Goal: Task Accomplishment & Management: Use online tool/utility

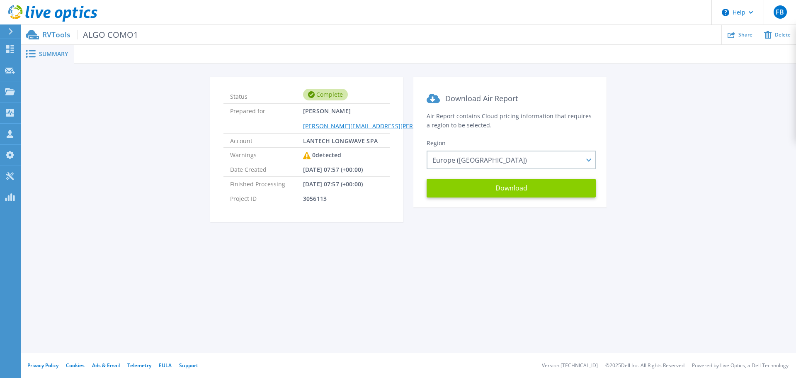
click at [543, 191] on button "Download" at bounding box center [511, 188] width 169 height 19
drag, startPoint x: 89, startPoint y: 97, endPoint x: 107, endPoint y: 88, distance: 19.9
click at [90, 97] on div "Status Complete Prepared for Franco Benuzzi franco.benuzzi@longwave.it Account …" at bounding box center [408, 154] width 751 height 155
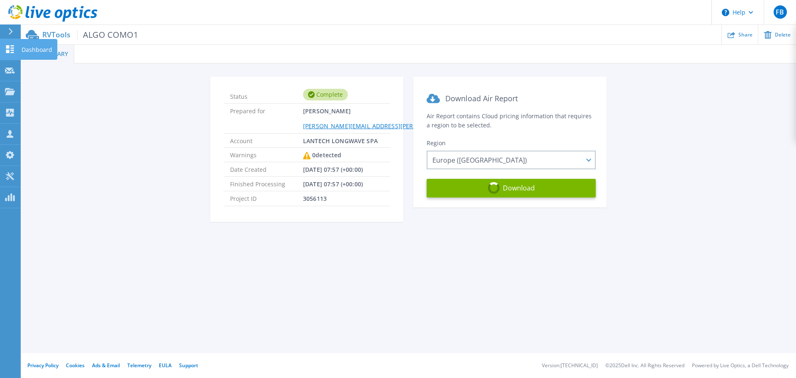
click at [9, 49] on icon at bounding box center [10, 49] width 10 height 8
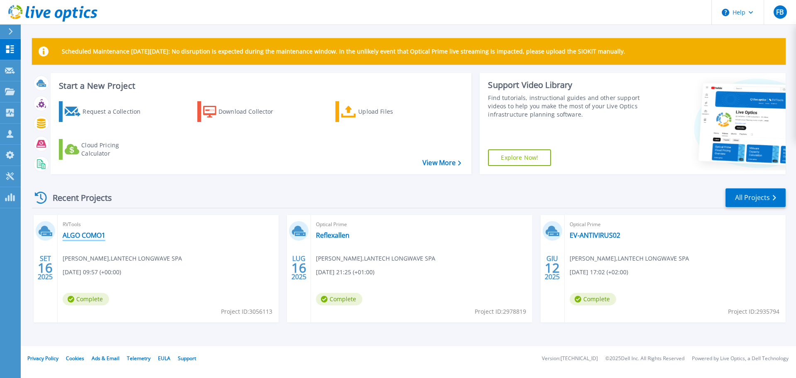
click at [84, 233] on link "ALGO COMO1" at bounding box center [84, 235] width 43 height 8
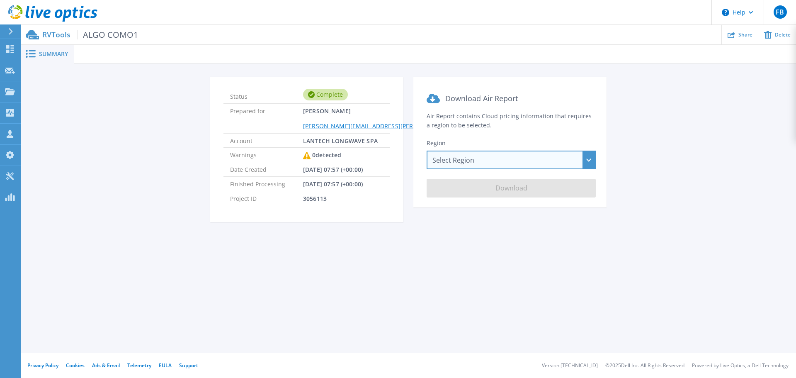
click at [488, 158] on div "Select Region Asia Pacific (Hong Kong) Asia Pacific (Mumbai) Asia Pacific (Seou…" at bounding box center [511, 160] width 169 height 19
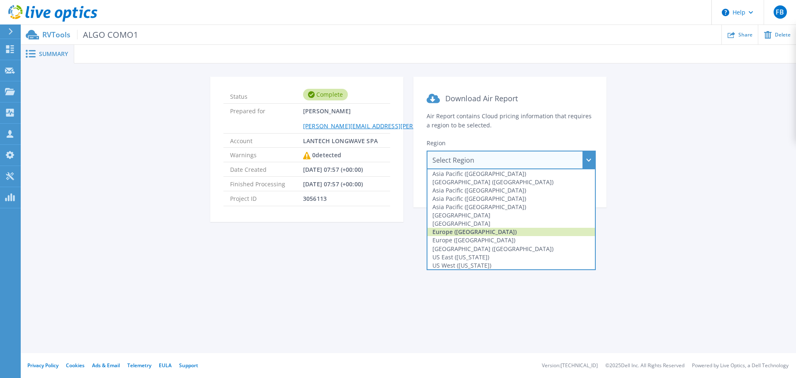
click at [504, 234] on div "Europe (Frankfurt)" at bounding box center [512, 232] width 168 height 8
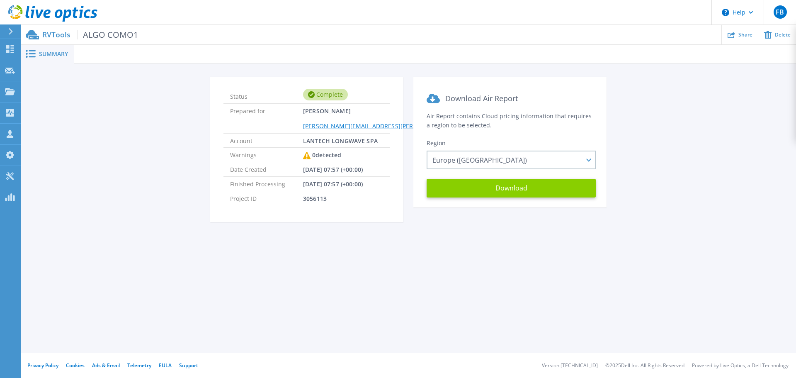
click at [512, 188] on button "Download" at bounding box center [511, 188] width 169 height 19
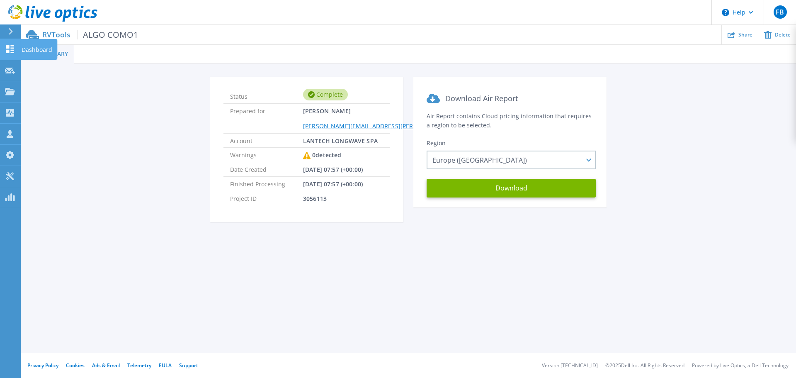
click at [6, 47] on icon at bounding box center [10, 49] width 10 height 8
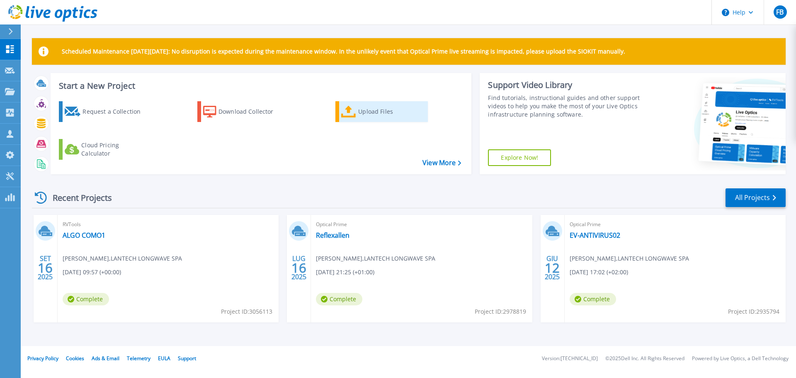
click at [361, 113] on div "Upload Files" at bounding box center [391, 111] width 66 height 17
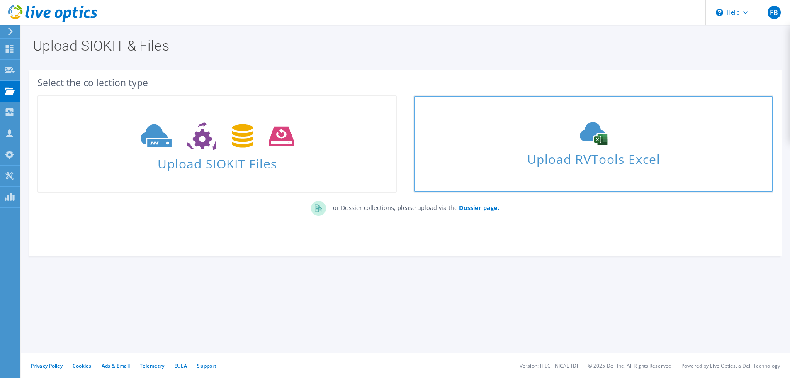
click at [557, 120] on link "Upload RVTools Excel" at bounding box center [594, 143] width 360 height 97
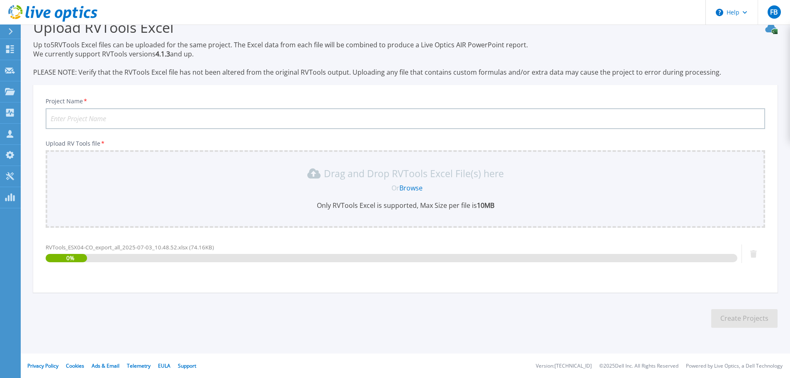
scroll to position [19, 0]
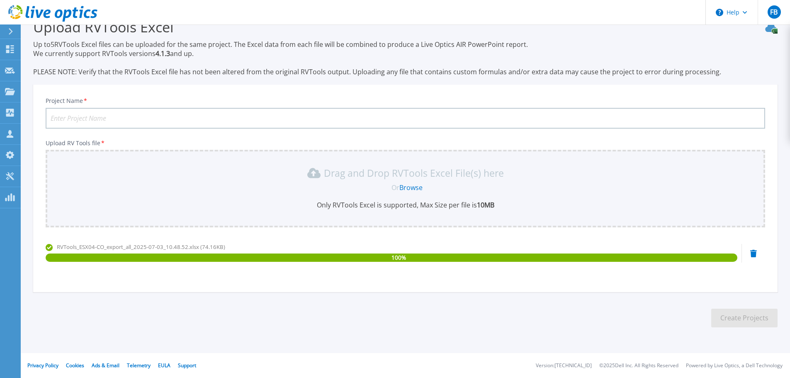
click at [113, 114] on input "Project Name *" at bounding box center [406, 118] width 720 height 21
type input "ALGO COMO ESX04"
click at [748, 321] on button "Create Projects" at bounding box center [744, 318] width 66 height 19
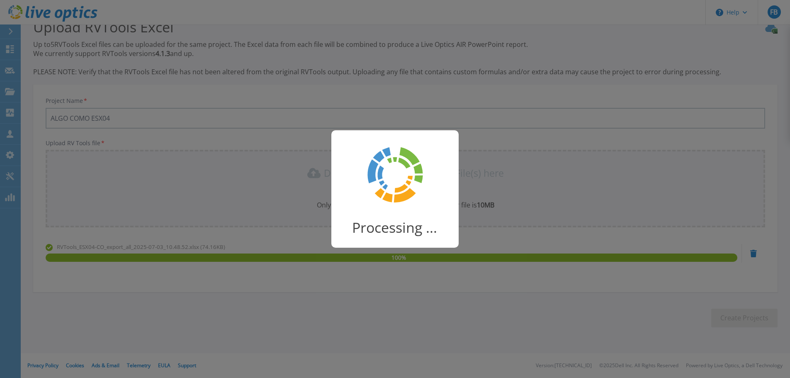
scroll to position [16, 0]
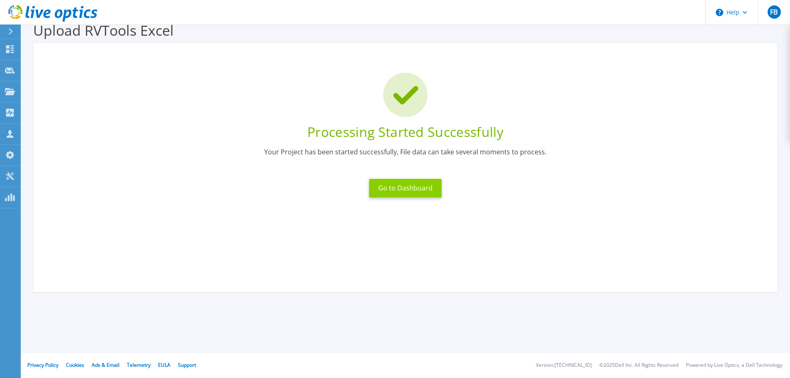
click at [419, 184] on button "Go to Dashboard" at bounding box center [405, 188] width 73 height 19
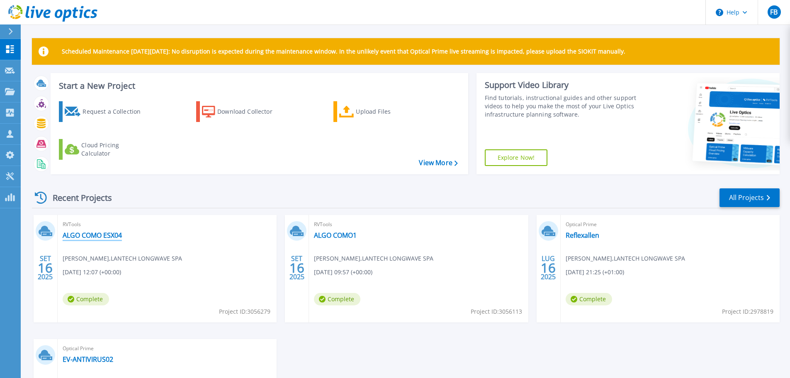
click at [113, 232] on link "ALGO COMO ESX04" at bounding box center [92, 235] width 59 height 8
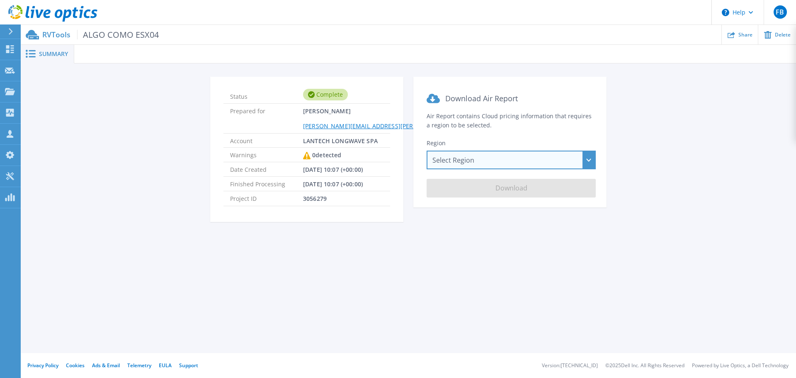
click at [463, 156] on div "Select Region [GEOGRAPHIC_DATA] ([GEOGRAPHIC_DATA]) [GEOGRAPHIC_DATA] ([GEOGRAP…" at bounding box center [511, 160] width 169 height 19
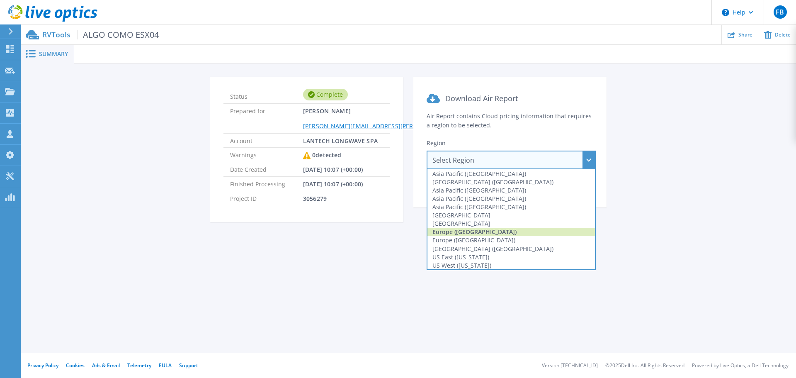
click at [474, 229] on div "Europe ([GEOGRAPHIC_DATA])" at bounding box center [512, 232] width 168 height 8
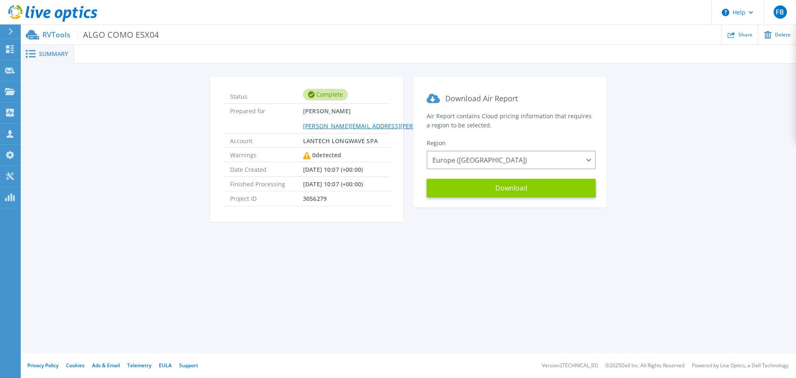
click at [497, 190] on button "Download" at bounding box center [511, 188] width 169 height 19
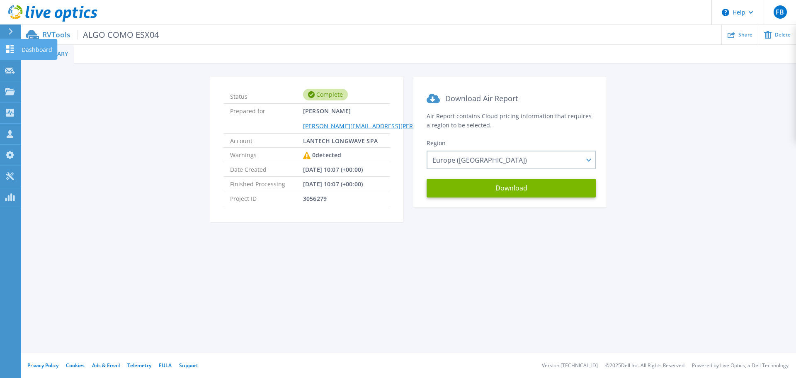
click at [14, 47] on icon at bounding box center [10, 49] width 10 height 8
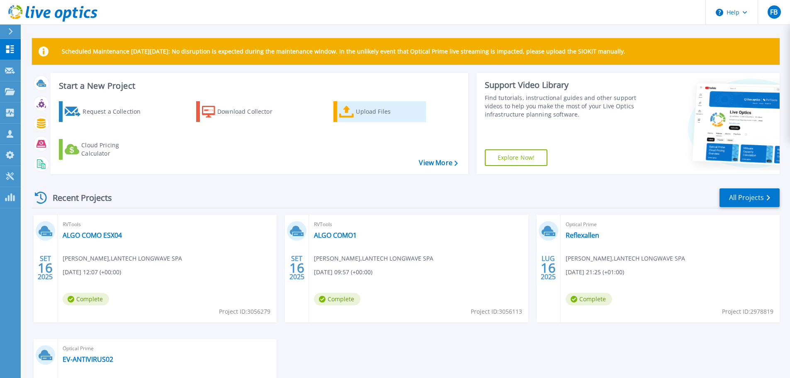
click at [364, 108] on div "Upload Files" at bounding box center [389, 111] width 66 height 17
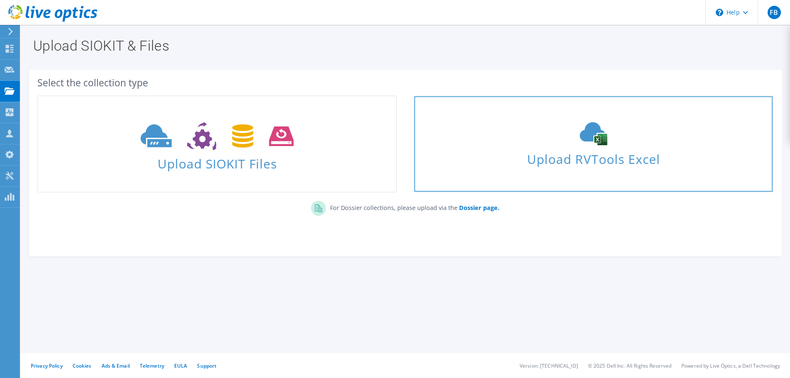
click at [527, 143] on div "Upload RVTools Excel" at bounding box center [593, 144] width 358 height 44
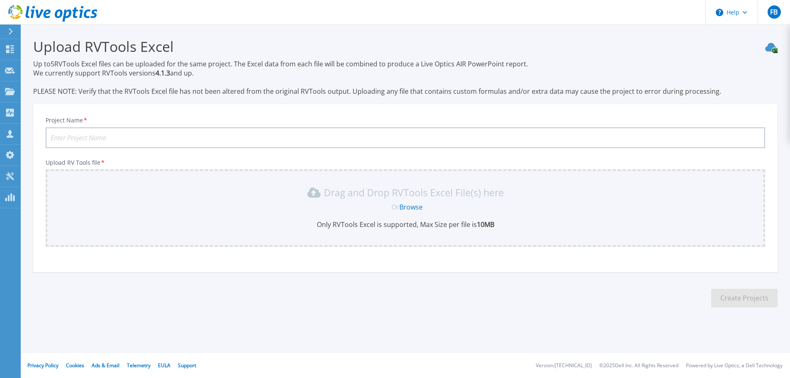
scroll to position [19, 0]
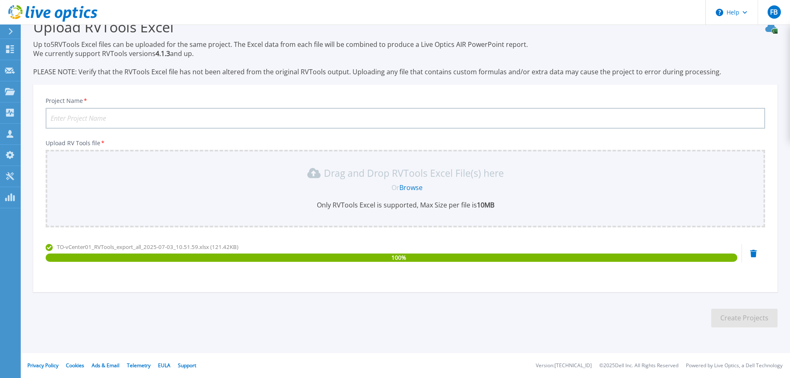
click at [146, 116] on input "Project Name *" at bounding box center [406, 118] width 720 height 21
type input "ALGO TO"
click at [742, 322] on button "Create Projects" at bounding box center [744, 318] width 66 height 19
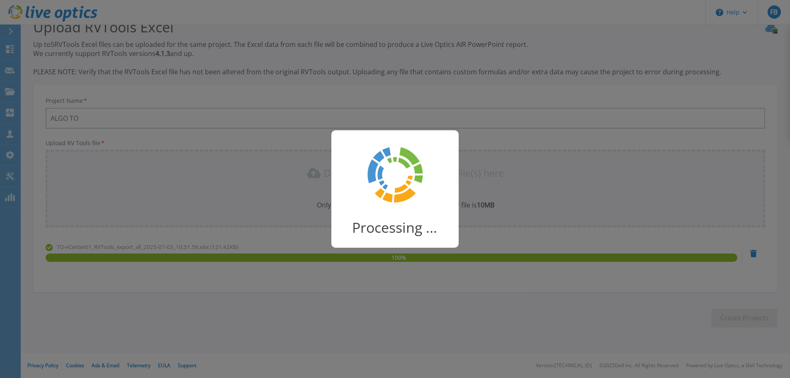
scroll to position [16, 0]
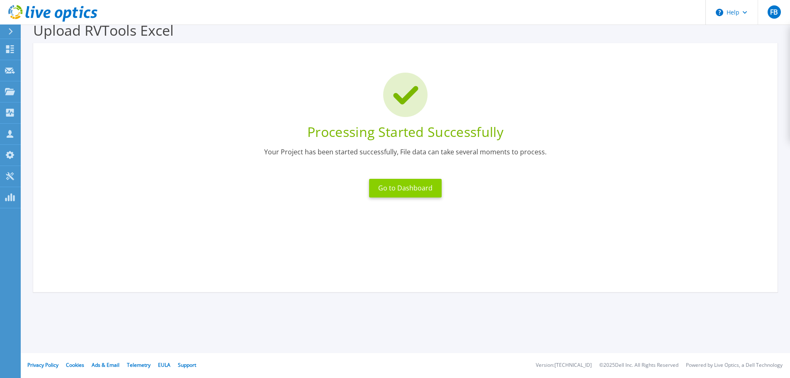
click at [436, 188] on button "Go to Dashboard" at bounding box center [405, 188] width 73 height 19
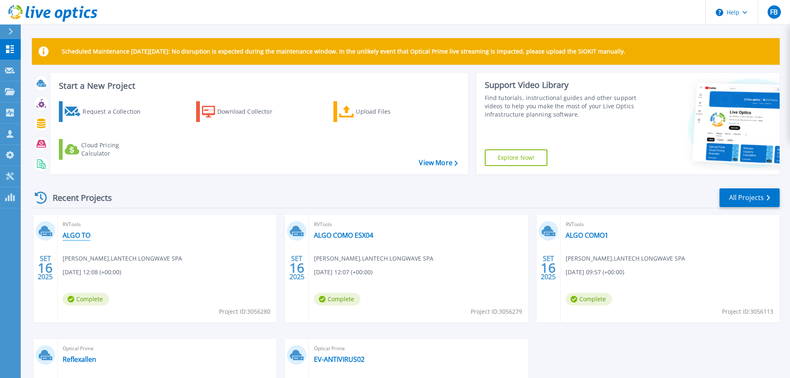
click at [79, 235] on link "ALGO TO" at bounding box center [77, 235] width 28 height 8
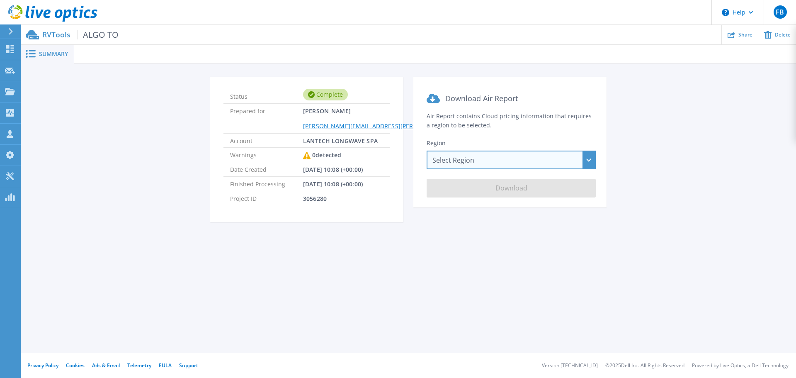
click at [499, 164] on div "Select Region [GEOGRAPHIC_DATA] ([GEOGRAPHIC_DATA]) [GEOGRAPHIC_DATA] ([GEOGRAP…" at bounding box center [511, 160] width 169 height 19
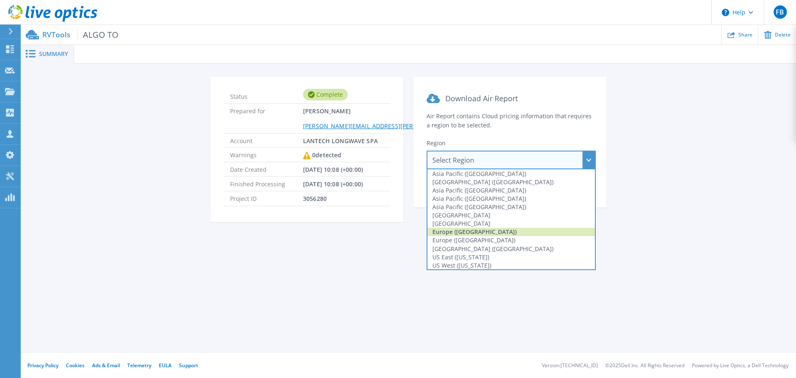
click at [500, 229] on div "Europe ([GEOGRAPHIC_DATA])" at bounding box center [512, 232] width 168 height 8
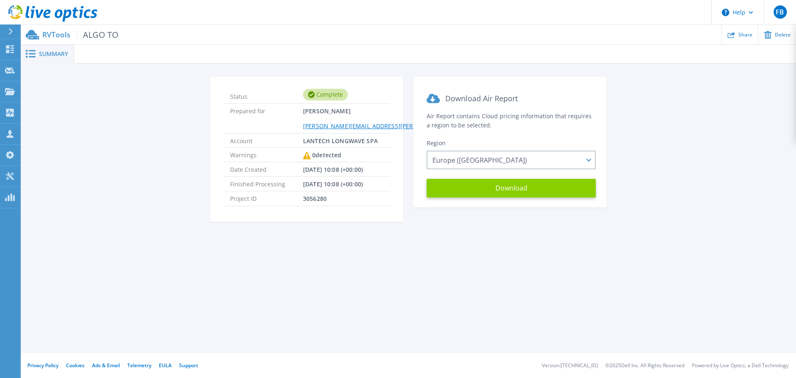
click at [514, 190] on button "Download" at bounding box center [511, 188] width 169 height 19
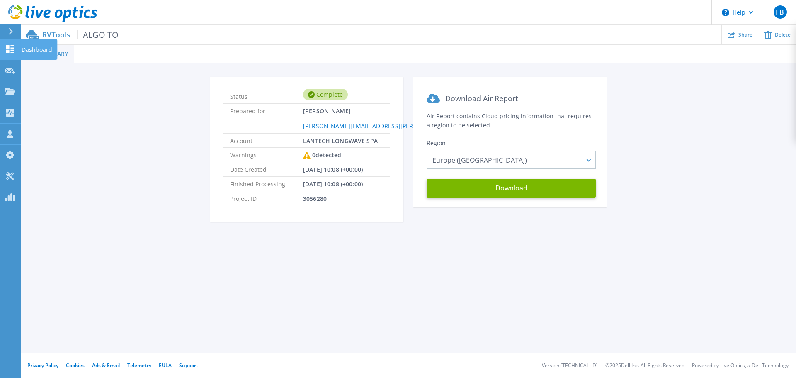
click at [11, 48] on icon at bounding box center [10, 49] width 8 height 8
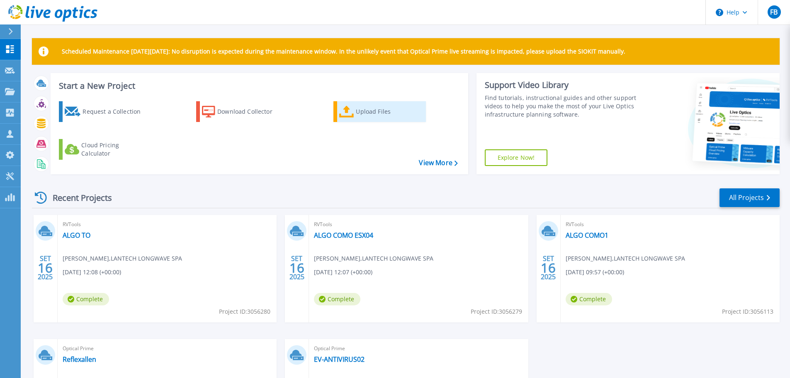
click at [357, 114] on div "Upload Files" at bounding box center [389, 111] width 66 height 17
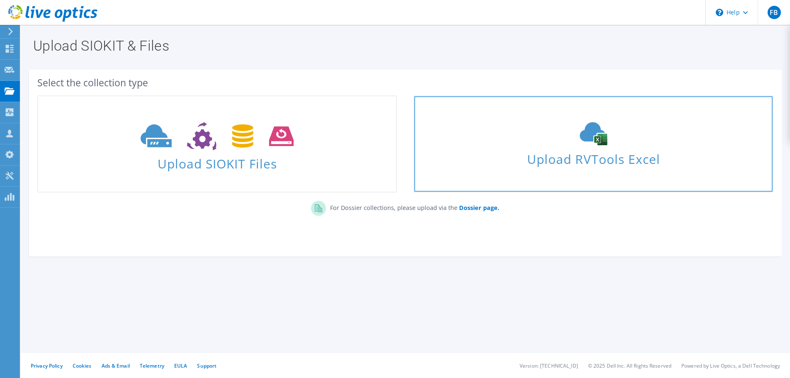
click at [530, 136] on div "Upload RVTools Excel" at bounding box center [593, 144] width 358 height 44
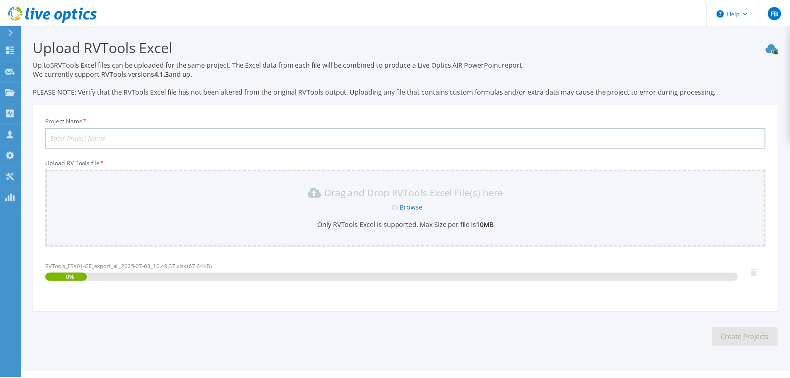
scroll to position [19, 0]
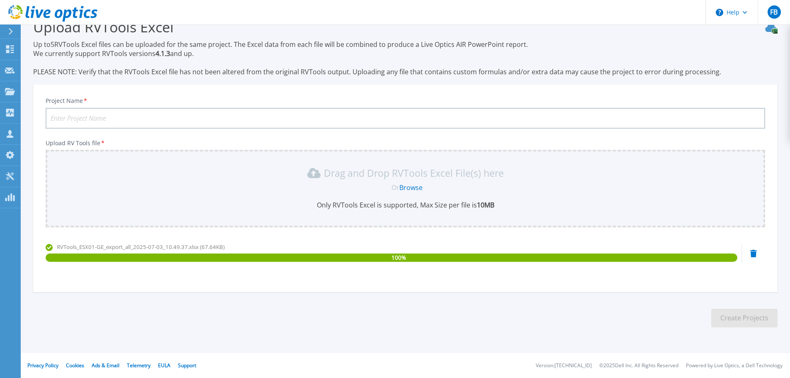
click at [180, 118] on input "Project Name *" at bounding box center [406, 118] width 720 height 21
type input "ALGO GE ESX01"
click at [743, 322] on button "Create Projects" at bounding box center [744, 318] width 66 height 19
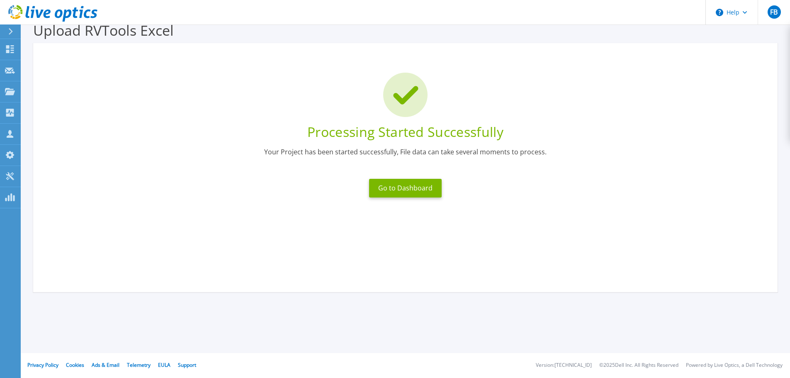
scroll to position [16, 0]
click at [10, 54] on link "Dashboard Dashboard" at bounding box center [10, 49] width 21 height 21
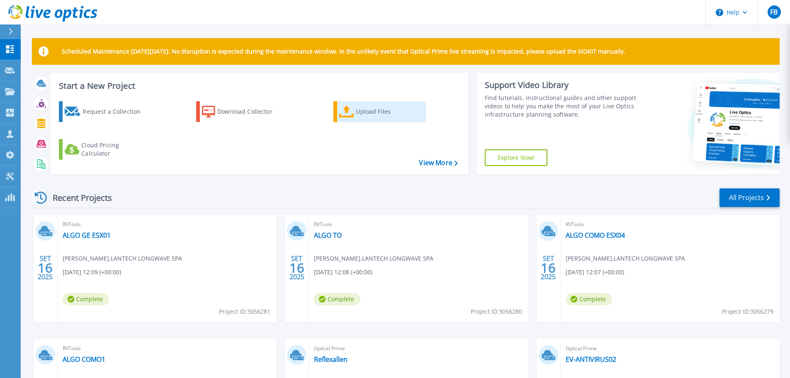
click at [367, 115] on div "Upload Files" at bounding box center [389, 111] width 66 height 17
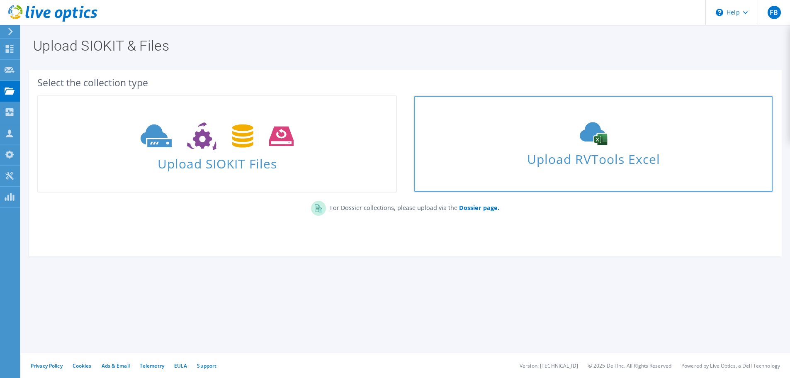
click at [547, 145] on icon at bounding box center [593, 133] width 124 height 23
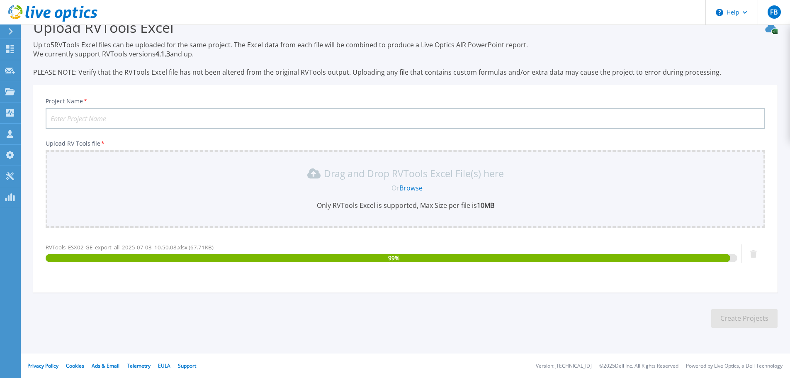
scroll to position [19, 0]
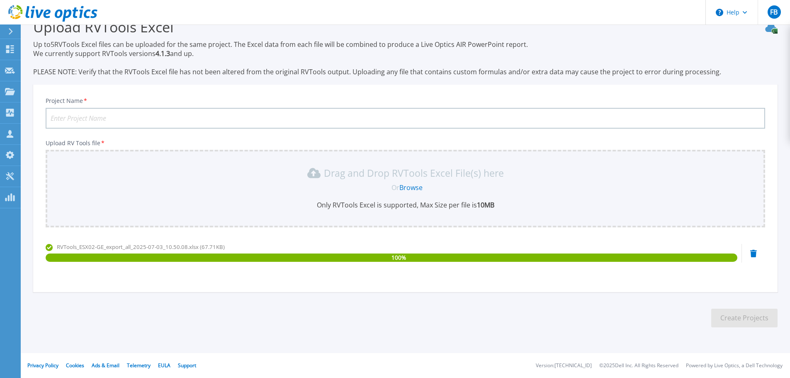
click at [227, 117] on input "Project Name *" at bounding box center [406, 118] width 720 height 21
type input "ALGO GE ESX02"
click at [250, 134] on div "Project Name * ALGO GE ESX02 Upload RV Tools file * Drag and Drop RVTools Excel…" at bounding box center [405, 191] width 745 height 202
click at [738, 321] on button "Create Projects" at bounding box center [744, 318] width 66 height 19
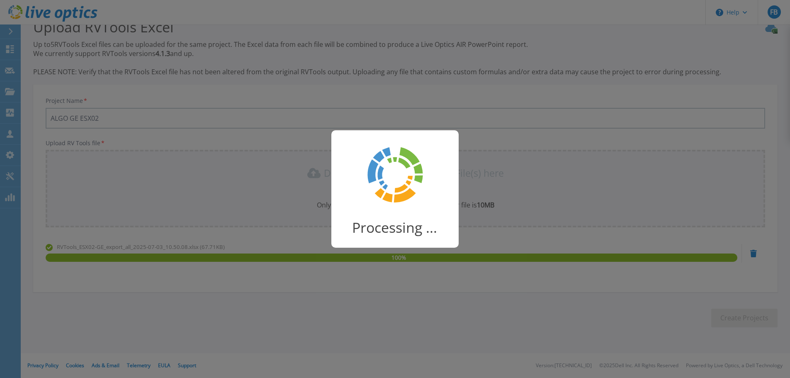
scroll to position [16, 0]
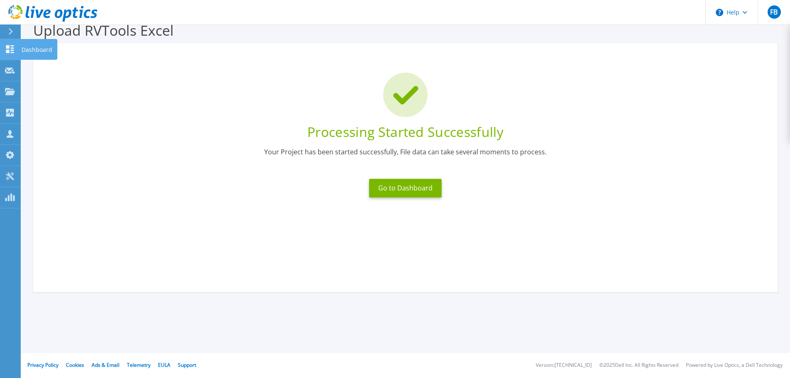
click at [11, 53] on icon at bounding box center [10, 49] width 8 height 8
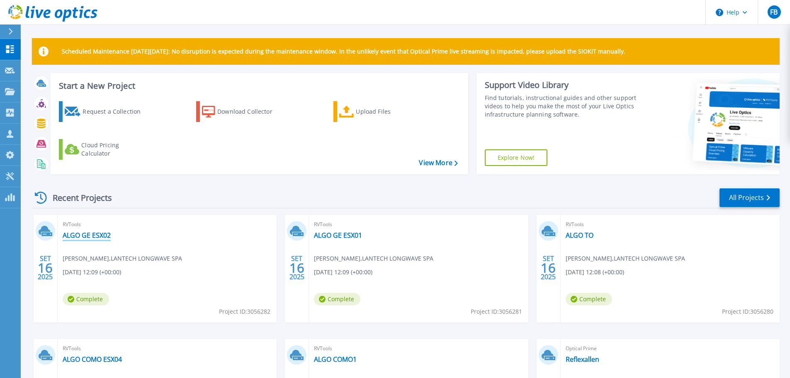
click at [105, 234] on link "ALGO GE ESX02" at bounding box center [87, 235] width 48 height 8
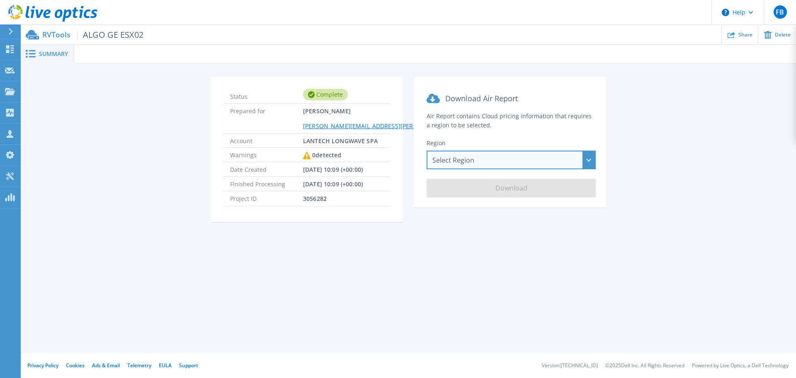
click at [525, 161] on div "Select Region Asia Pacific (Hong Kong) Asia Pacific (Mumbai) Asia Pacific (Seou…" at bounding box center [511, 160] width 169 height 19
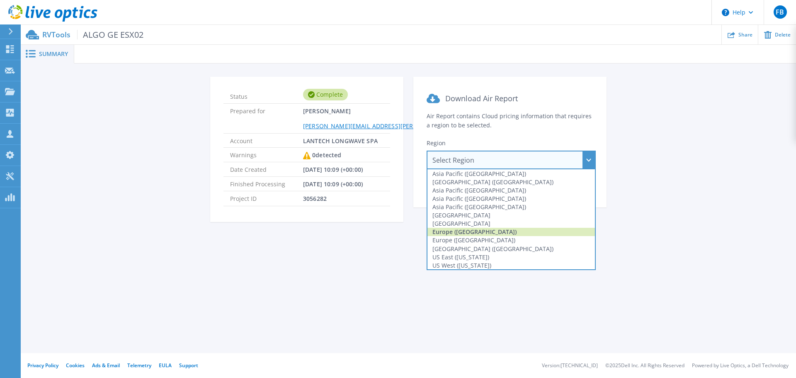
click at [501, 229] on div "Europe (Frankfurt)" at bounding box center [512, 232] width 168 height 8
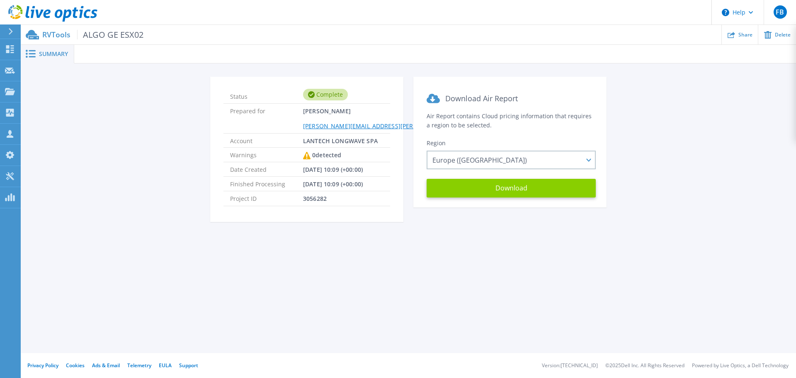
click at [512, 191] on button "Download" at bounding box center [511, 188] width 169 height 19
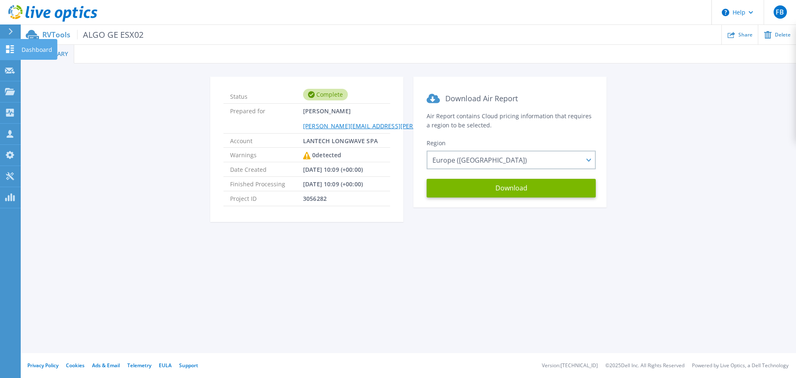
click at [14, 51] on icon at bounding box center [10, 49] width 10 height 8
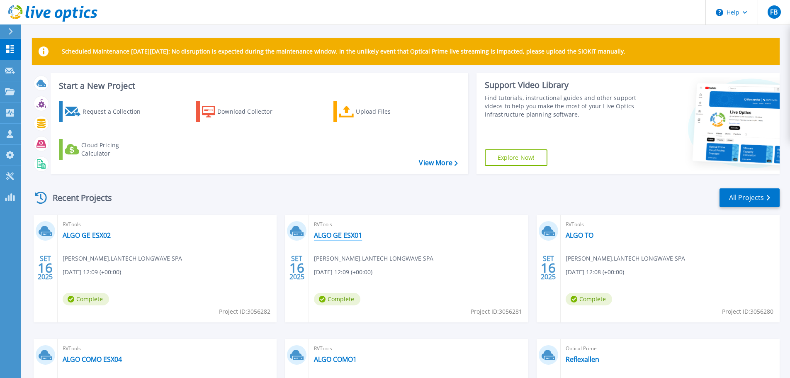
click at [342, 234] on link "ALGO GE ESX01" at bounding box center [338, 235] width 48 height 8
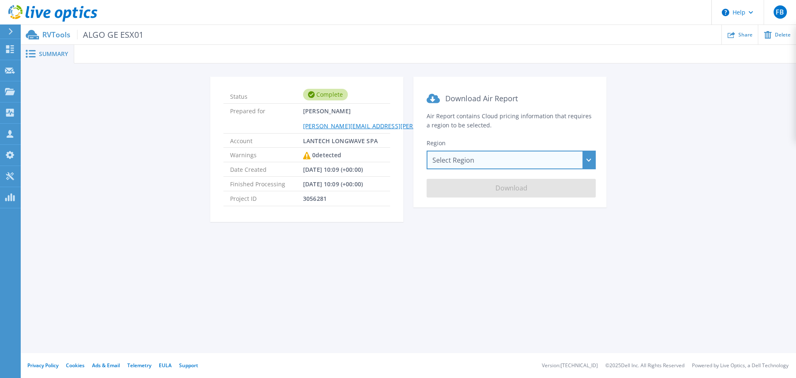
click at [450, 162] on div "Select Region Asia Pacific (Hong Kong) Asia Pacific (Mumbai) Asia Pacific (Seou…" at bounding box center [511, 160] width 169 height 19
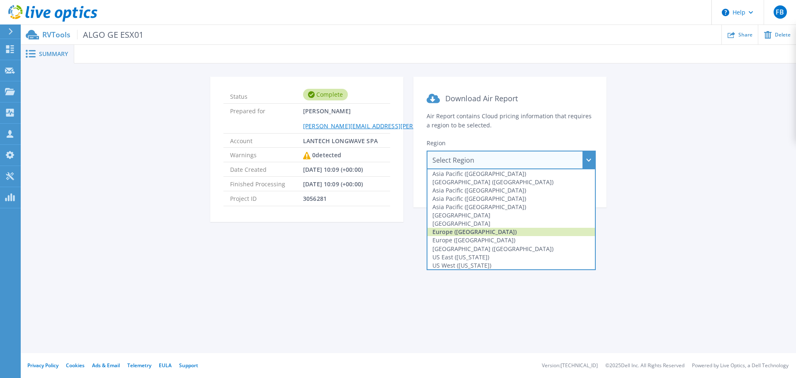
click at [465, 229] on div "Europe (Frankfurt)" at bounding box center [512, 232] width 168 height 8
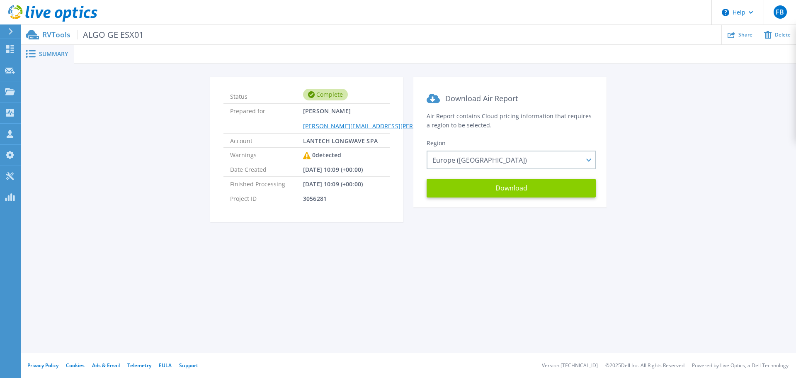
click at [507, 190] on button "Download" at bounding box center [511, 188] width 169 height 19
click at [41, 54] on span "Summary" at bounding box center [53, 54] width 29 height 6
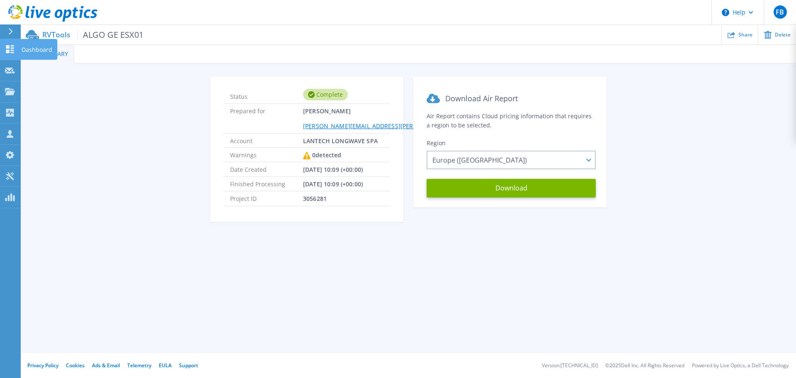
click at [10, 48] on icon at bounding box center [10, 49] width 10 height 8
